Goal: Check status: Check status

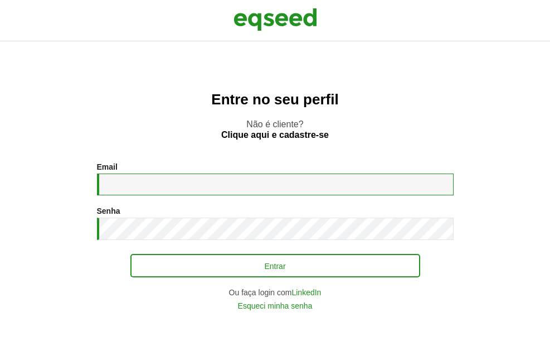
type input "**********"
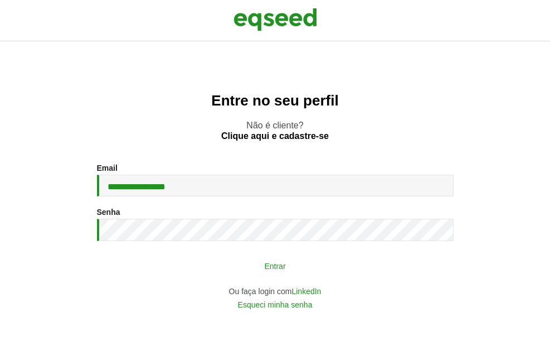
click at [294, 259] on button "Entrar" at bounding box center [275, 265] width 290 height 21
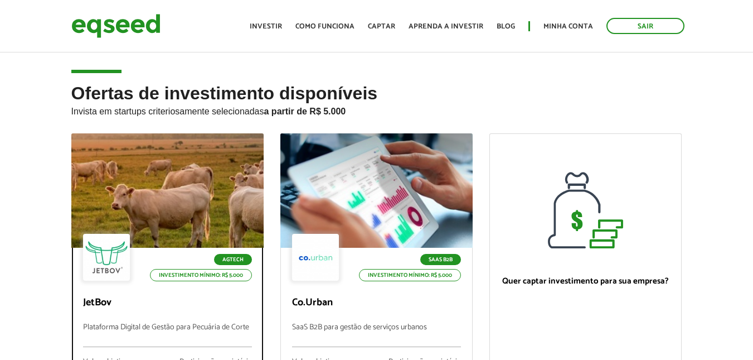
click at [187, 170] on div at bounding box center [167, 190] width 231 height 137
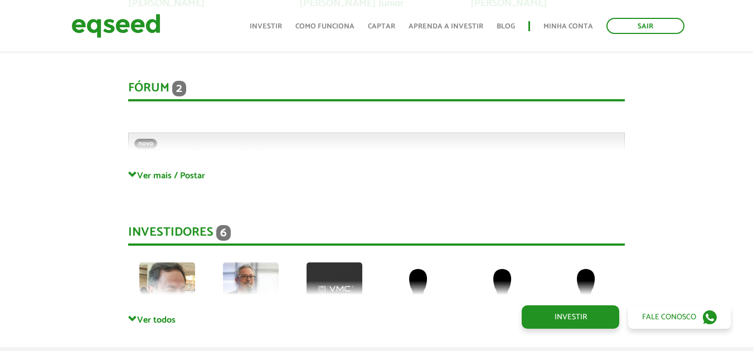
scroll to position [2982, 0]
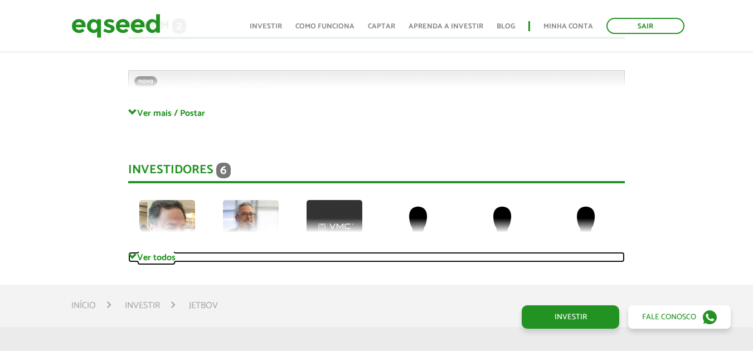
click at [132, 253] on span at bounding box center [132, 257] width 9 height 9
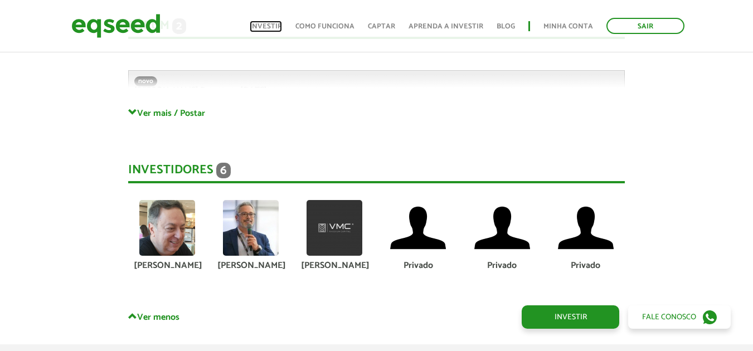
click at [268, 28] on link "Investir" at bounding box center [266, 26] width 32 height 7
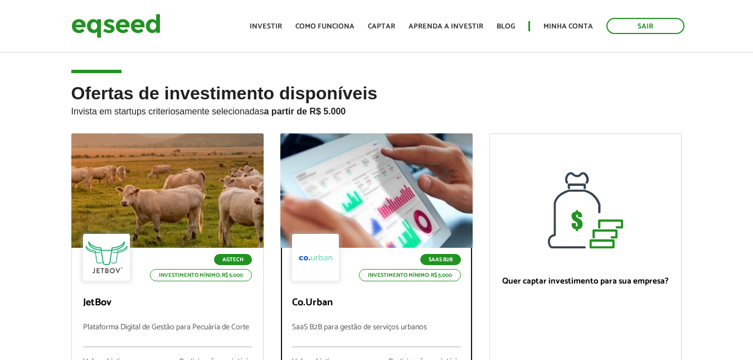
click at [361, 233] on div at bounding box center [376, 190] width 231 height 137
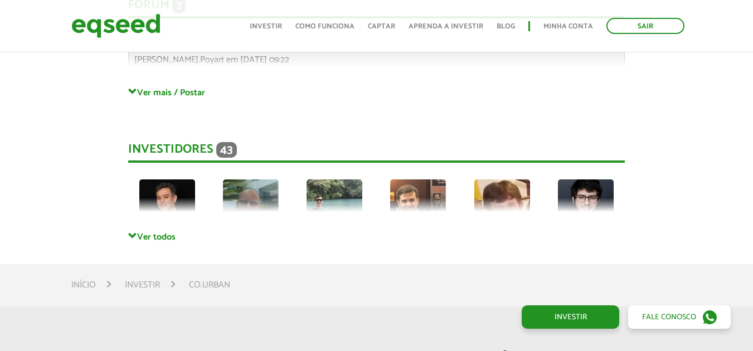
scroll to position [2660, 0]
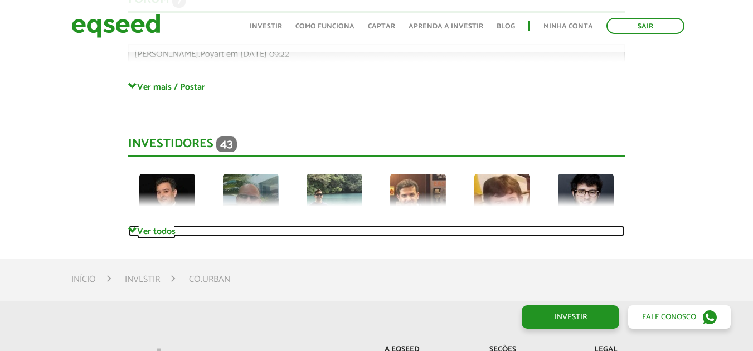
click at [131, 229] on span at bounding box center [132, 230] width 9 height 9
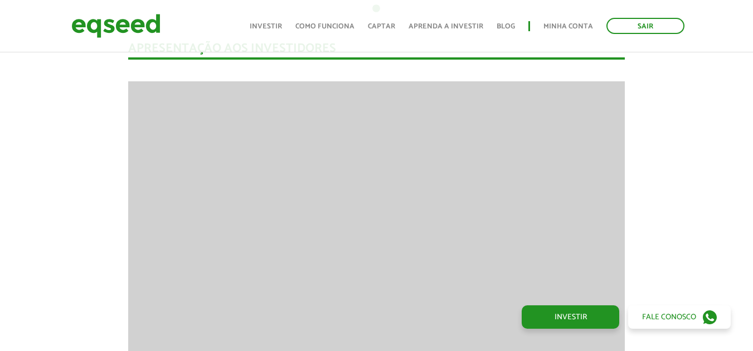
scroll to position [876, 0]
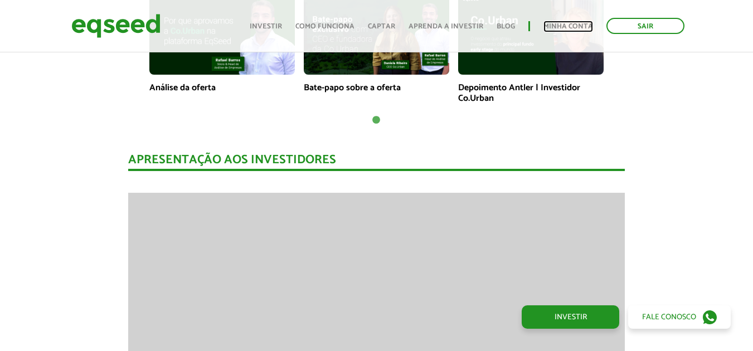
click at [564, 23] on link "Minha conta" at bounding box center [569, 26] width 50 height 7
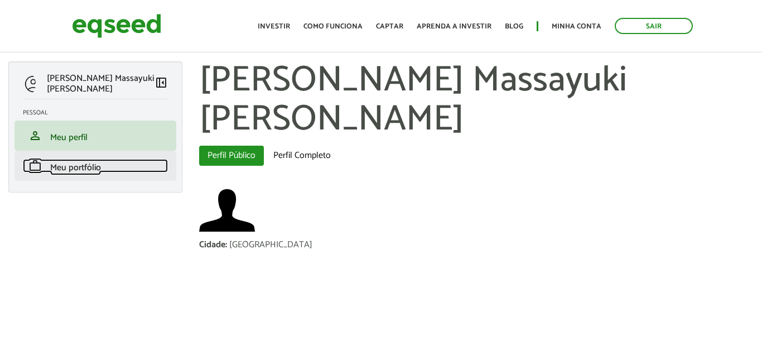
click at [86, 170] on span "Meu portfólio" at bounding box center [75, 167] width 51 height 15
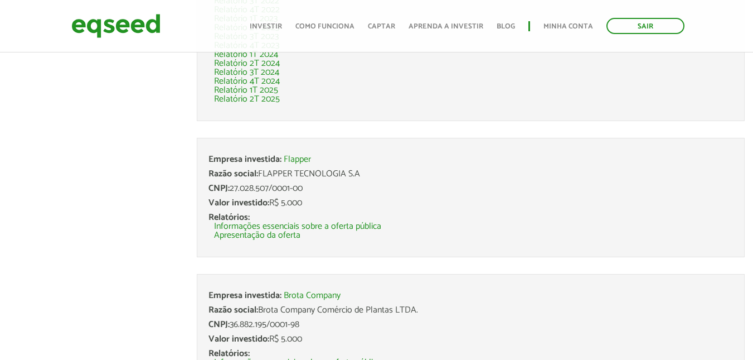
scroll to position [335, 0]
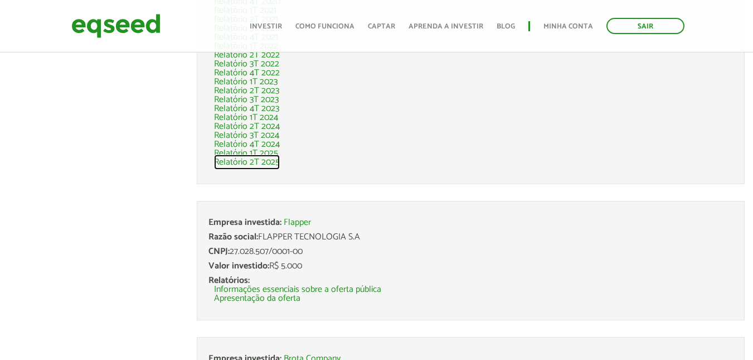
click at [269, 164] on link "Relatório 2T 2025" at bounding box center [247, 162] width 66 height 9
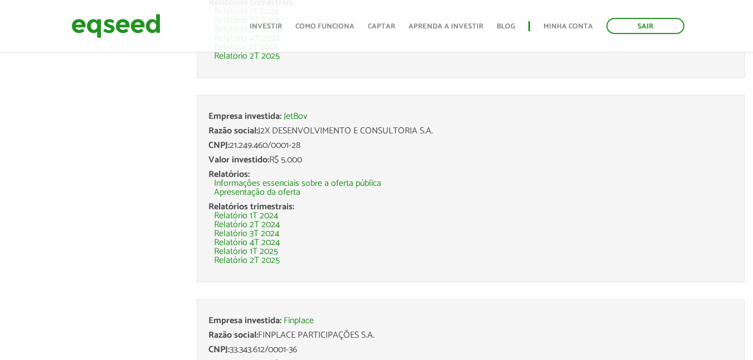
scroll to position [3405, 0]
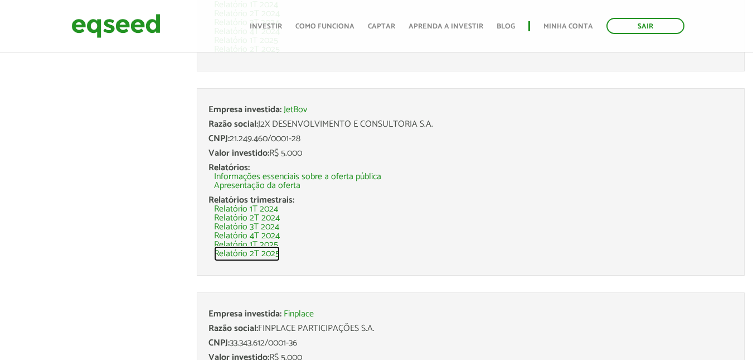
click at [261, 252] on link "Relatório 2T 2025" at bounding box center [247, 253] width 66 height 9
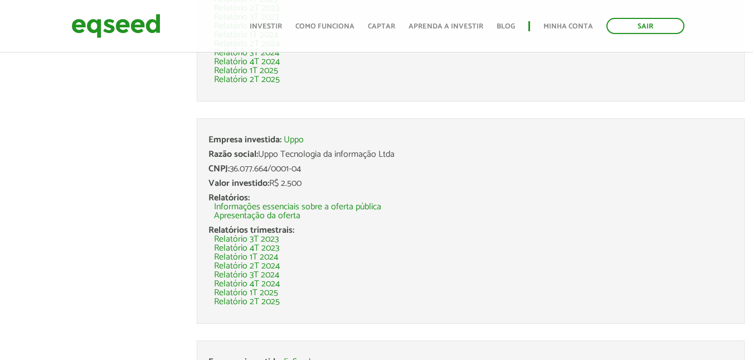
scroll to position [4018, 0]
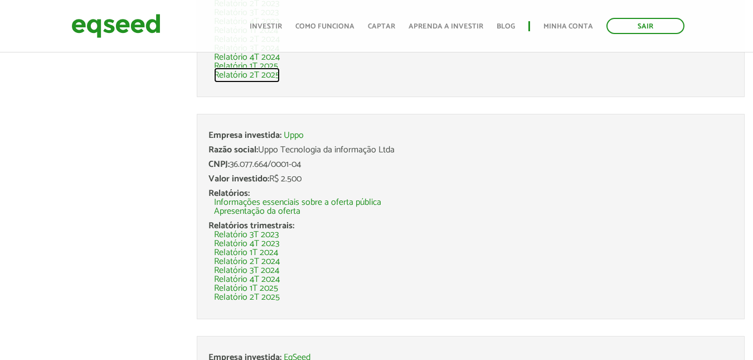
click at [262, 77] on link "Relatório 2T 2025" at bounding box center [247, 75] width 66 height 9
